Goal: Task Accomplishment & Management: Complete application form

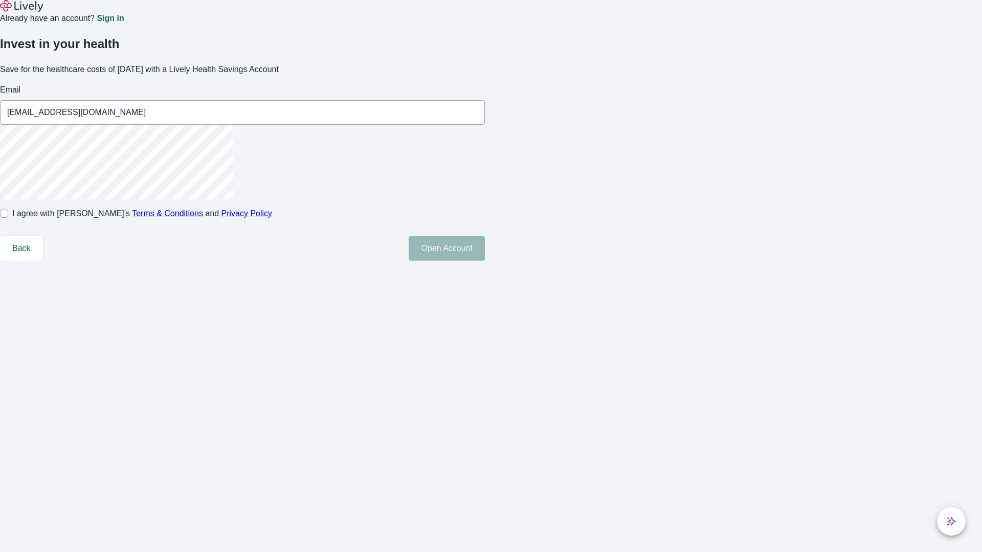
click at [8, 218] on input "I agree with Lively’s Terms & Conditions and Privacy Policy" at bounding box center [4, 214] width 8 height 8
checkbox input "true"
click at [485, 261] on button "Open Account" at bounding box center [447, 248] width 76 height 25
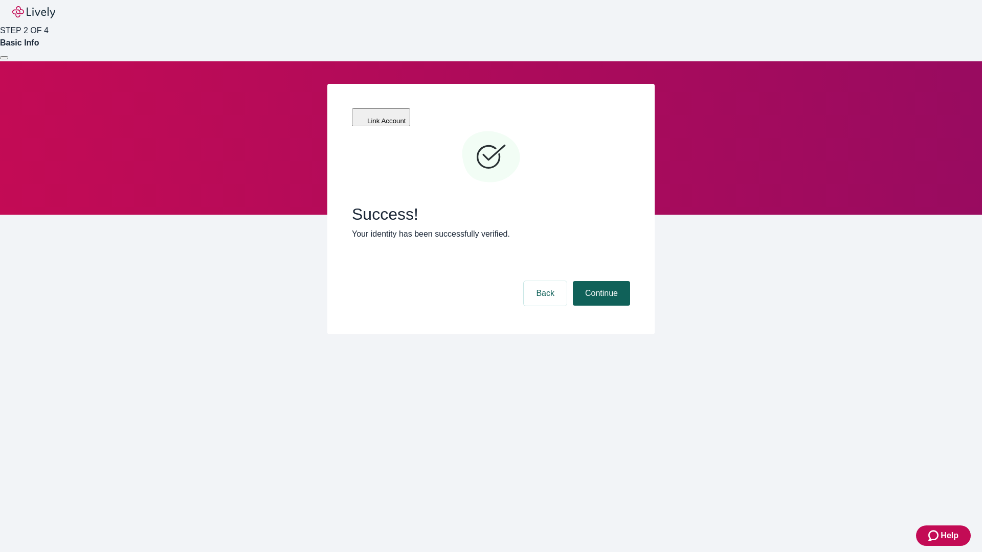
click at [600, 281] on button "Continue" at bounding box center [601, 293] width 57 height 25
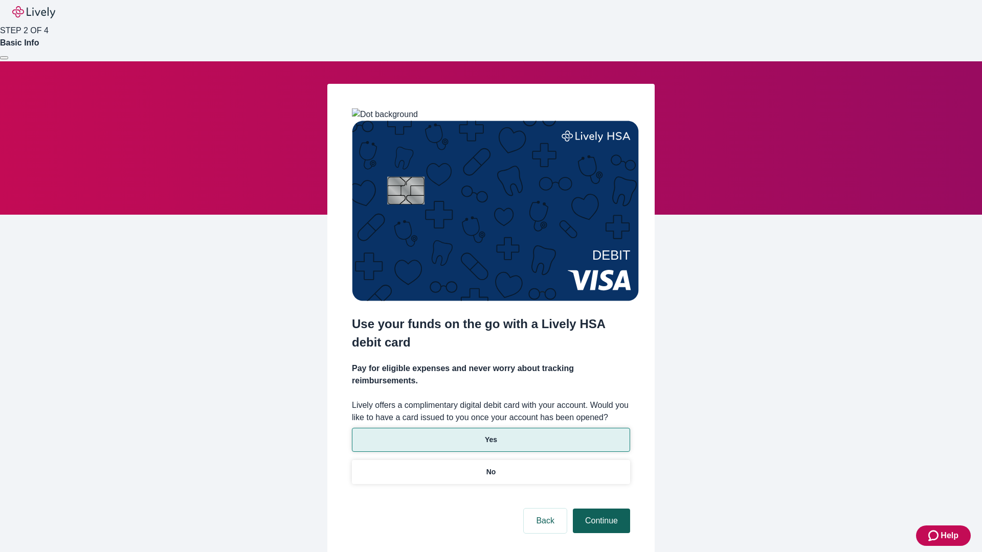
click at [491, 435] on p "Yes" at bounding box center [491, 440] width 12 height 11
click at [600, 509] on button "Continue" at bounding box center [601, 521] width 57 height 25
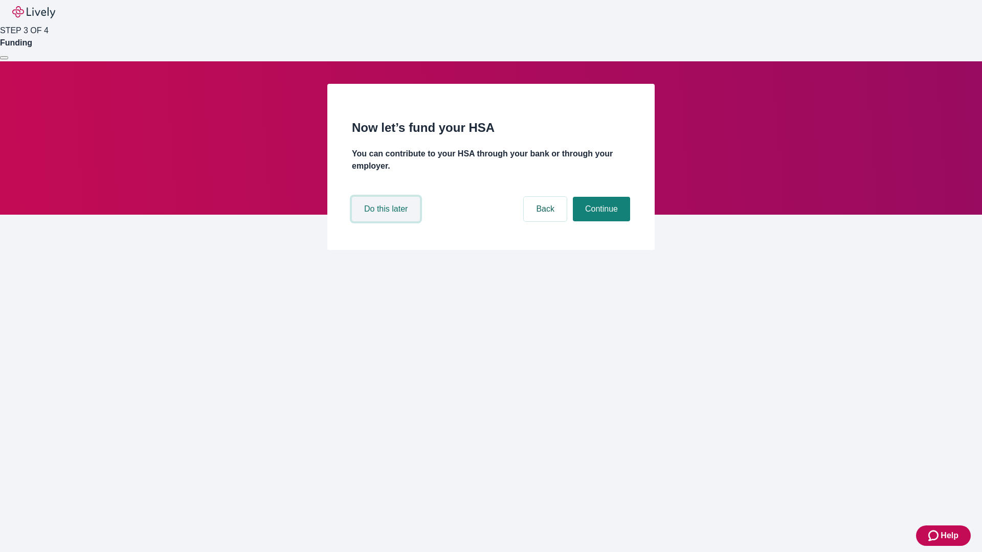
click at [387, 221] on button "Do this later" at bounding box center [386, 209] width 68 height 25
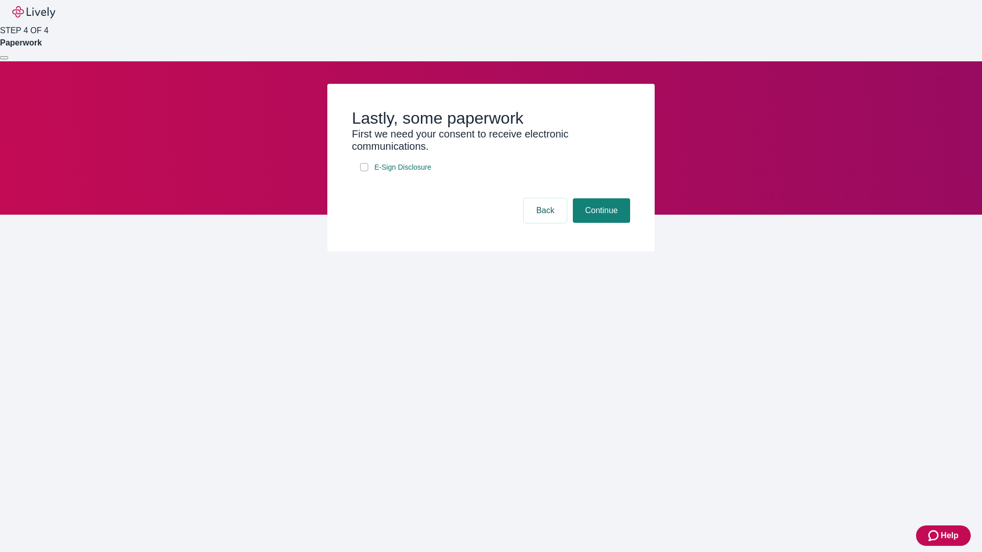
click at [364, 171] on input "E-Sign Disclosure" at bounding box center [364, 167] width 8 height 8
checkbox input "true"
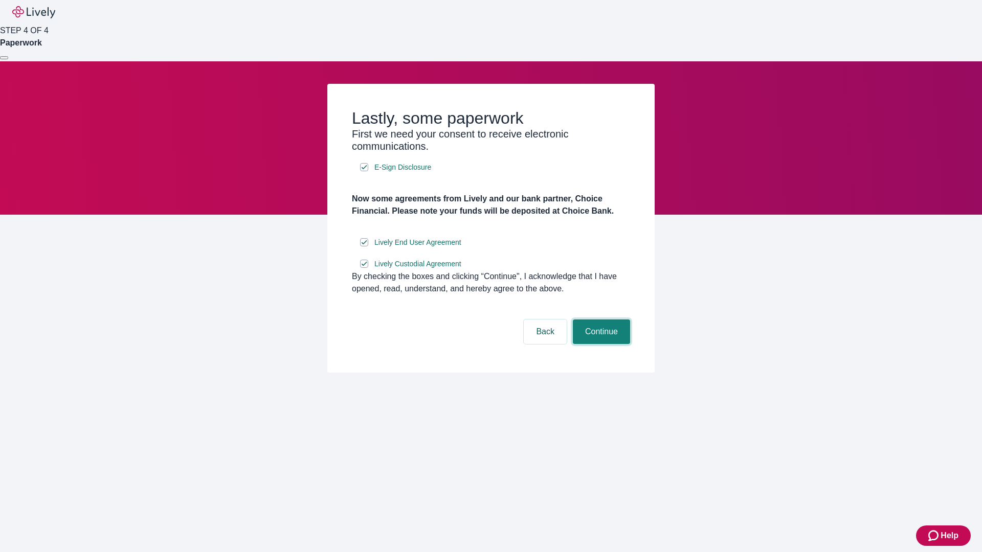
click at [600, 344] on button "Continue" at bounding box center [601, 332] width 57 height 25
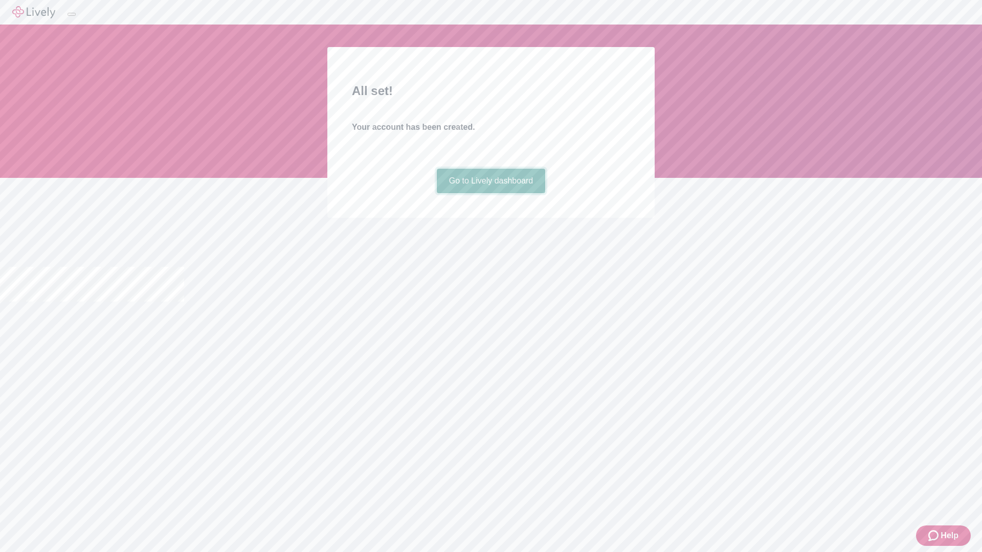
click at [491, 193] on link "Go to Lively dashboard" at bounding box center [491, 181] width 109 height 25
